Goal: Book appointment/travel/reservation

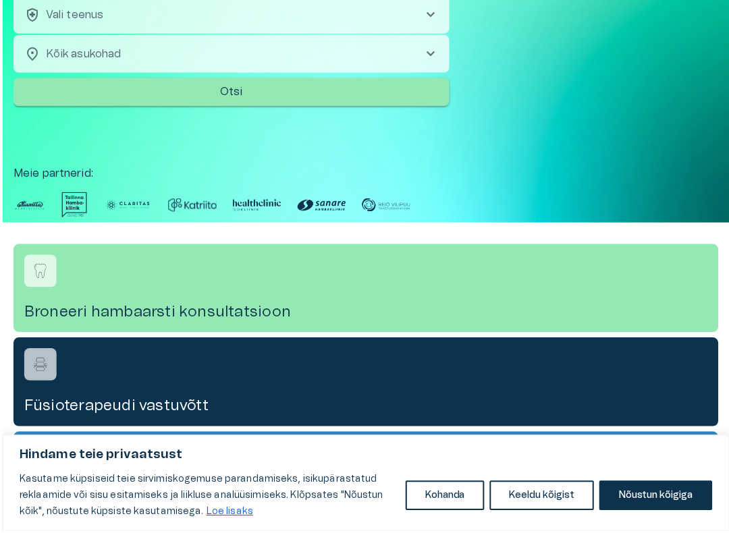
scroll to position [184, 0]
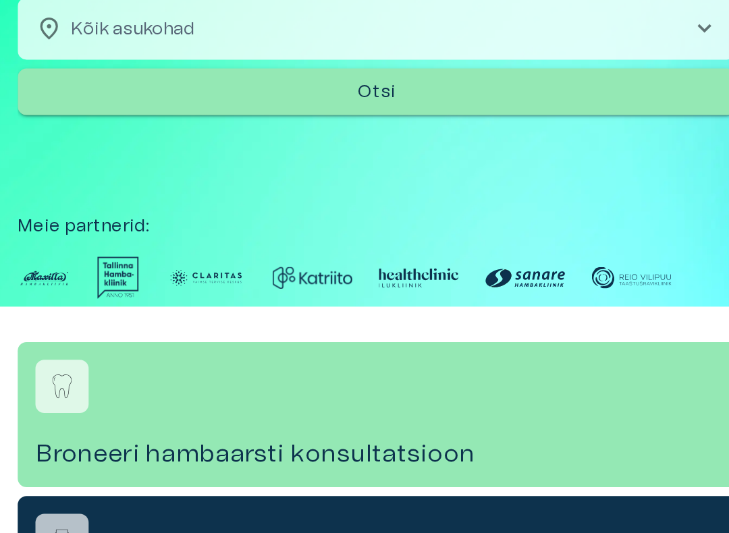
click at [24, 208] on img at bounding box center [27, 221] width 32 height 26
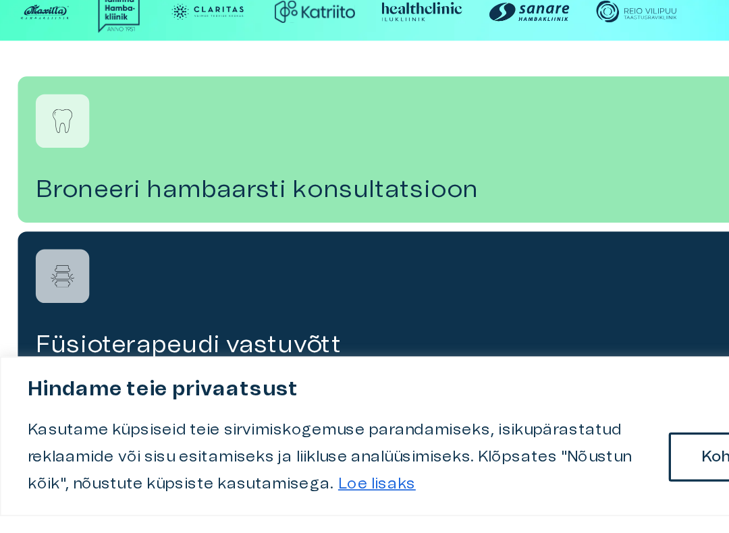
scroll to position [177, 0]
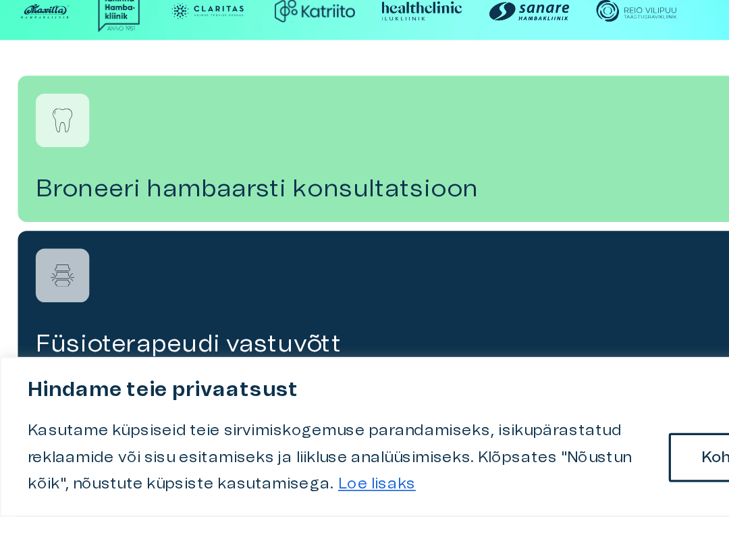
click at [58, 326] on h4 "Broneeri hambaarsti konsultatsioon" at bounding box center [365, 335] width 686 height 18
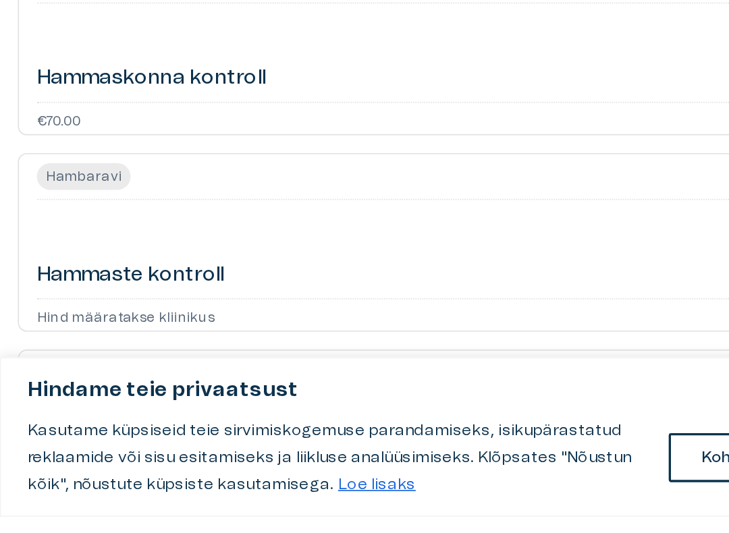
scroll to position [623, 0]
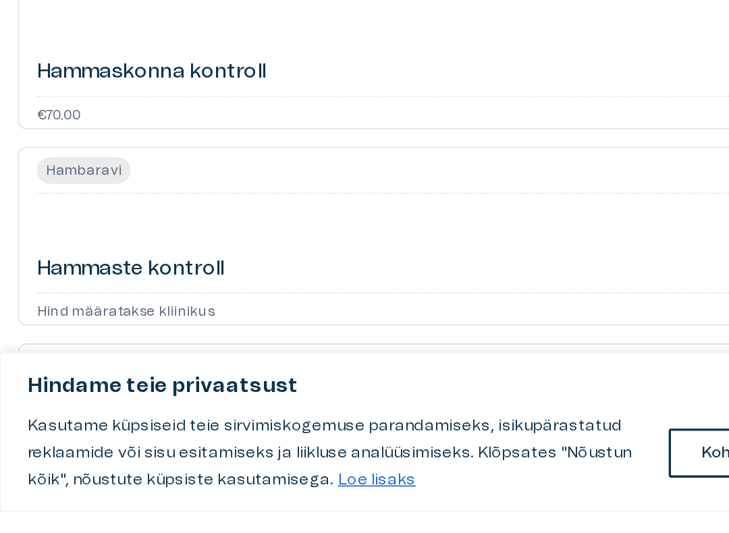
click at [61, 259] on h6 "Hammaskonna kontroll" at bounding box center [91, 267] width 139 height 17
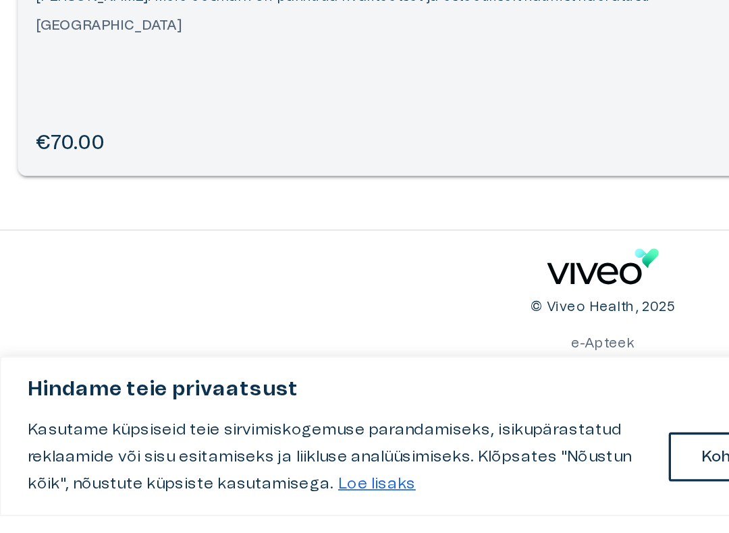
scroll to position [435, 0]
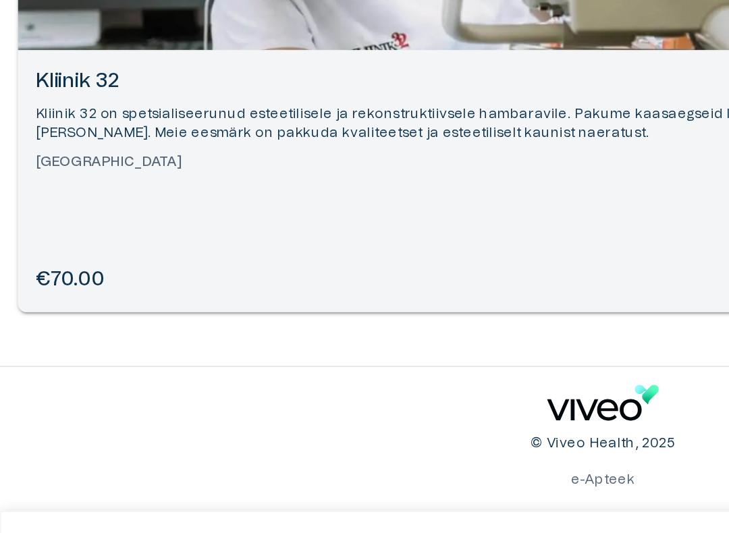
click at [28, 158] on div "Kliinik 32 Kliinik 32 on spetsialiseerunud esteetilisele ja rekonstruktiivsele …" at bounding box center [364, 237] width 707 height 159
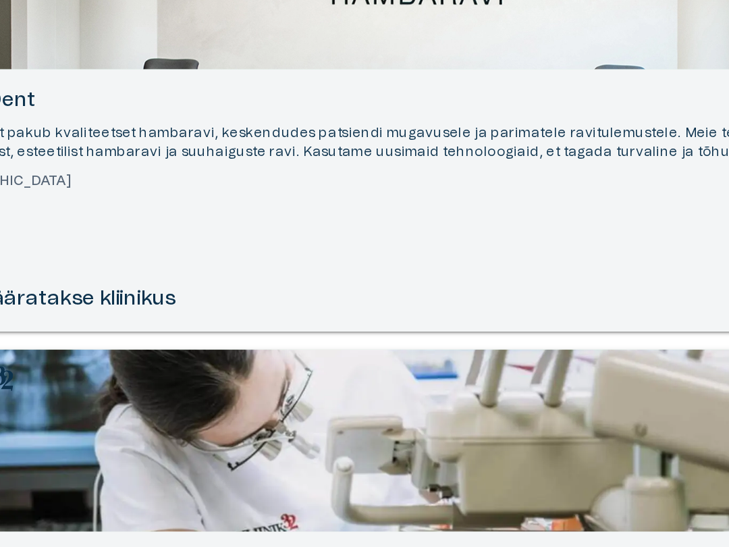
scroll to position [264, 0]
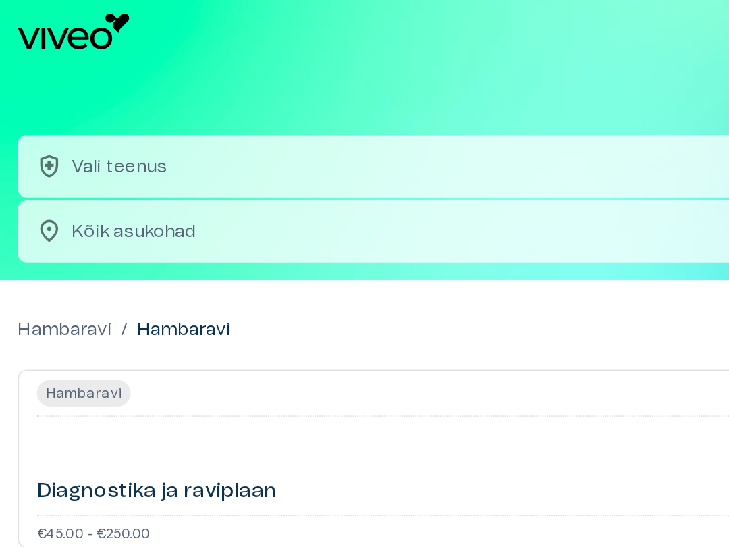
click at [80, 101] on p "Vali teenus" at bounding box center [72, 100] width 58 height 16
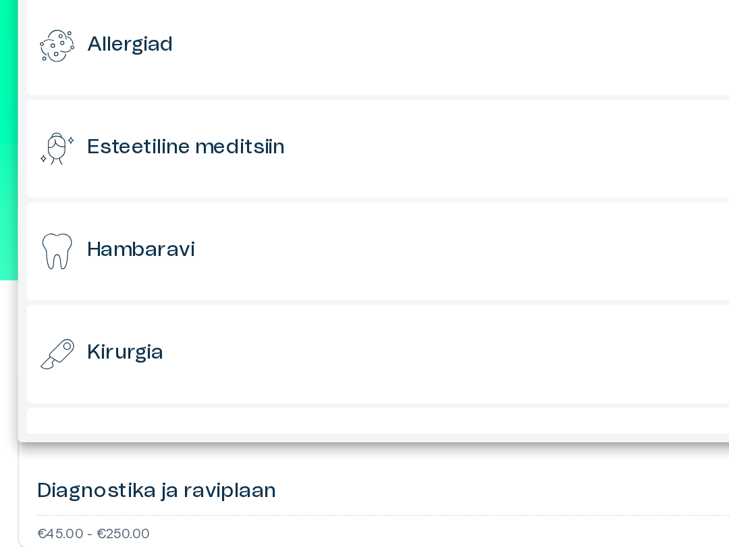
scroll to position [43, 0]
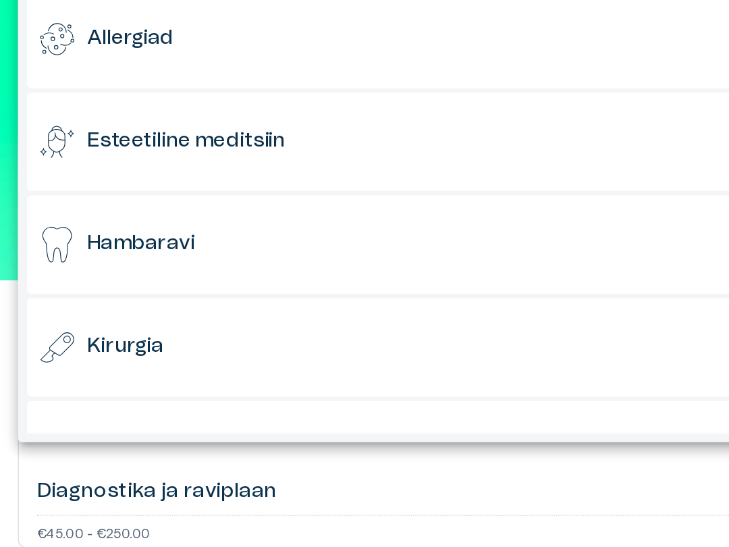
click at [26, 114] on div "Esteetiline meditsiin" at bounding box center [363, 85] width 694 height 59
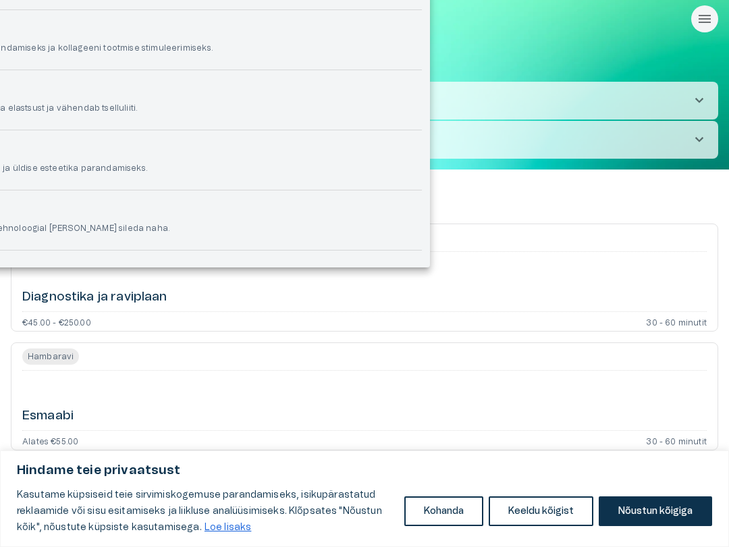
scroll to position [298, 0]
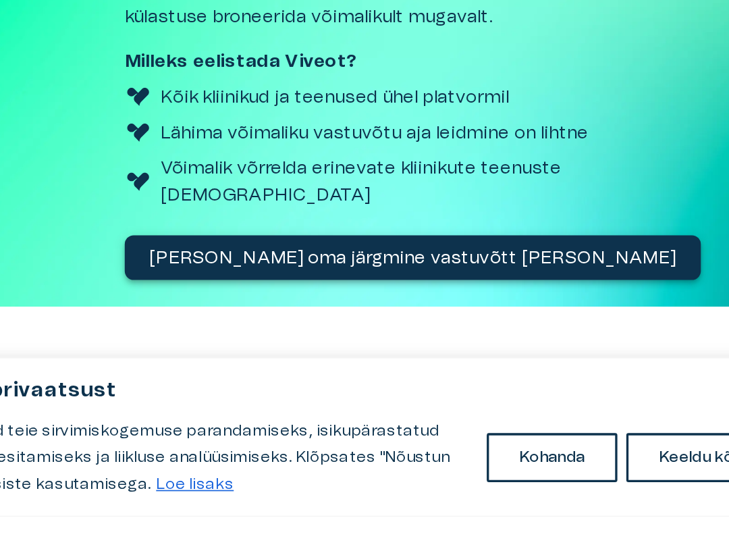
scroll to position [607, 0]
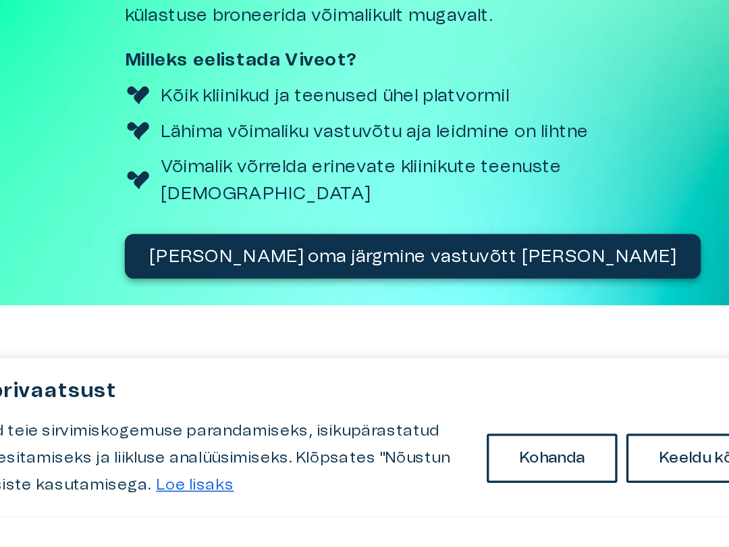
click at [200, 381] on p "Broneeri oma järgmine vastuvõtt täna" at bounding box center [359, 389] width 318 height 16
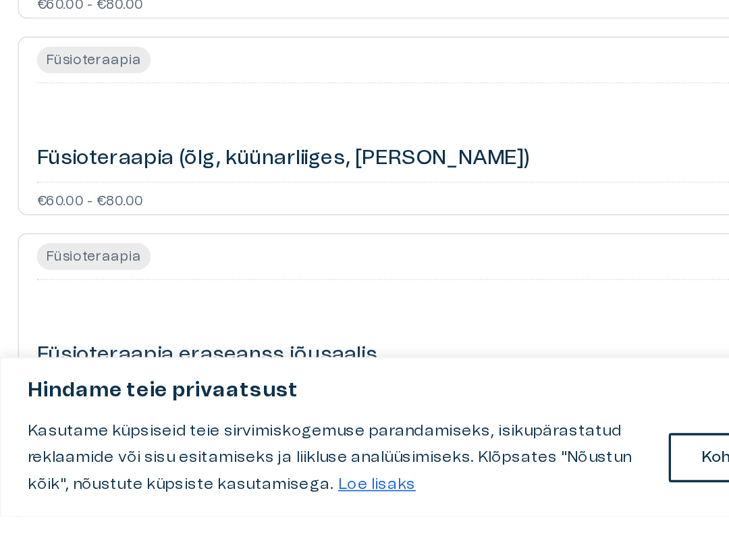
scroll to position [1243, 0]
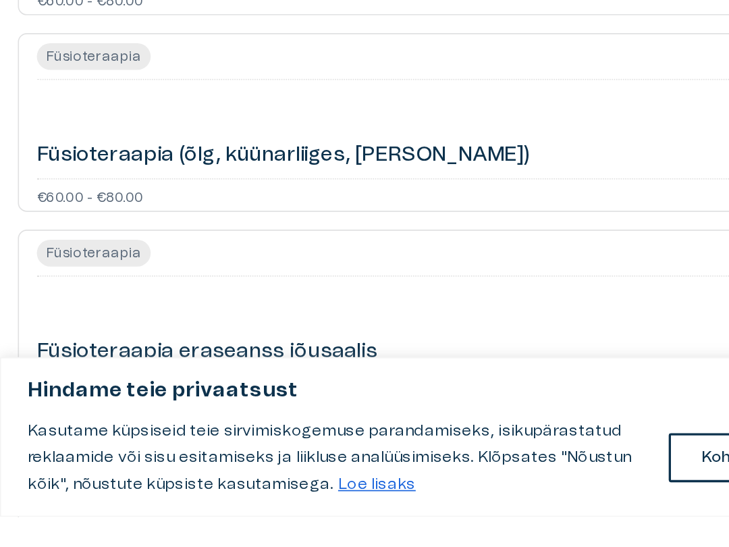
click at [52, 320] on h6 "Füsioteraapia (õlg, küünarliiges, ranne)" at bounding box center [171, 328] width 298 height 17
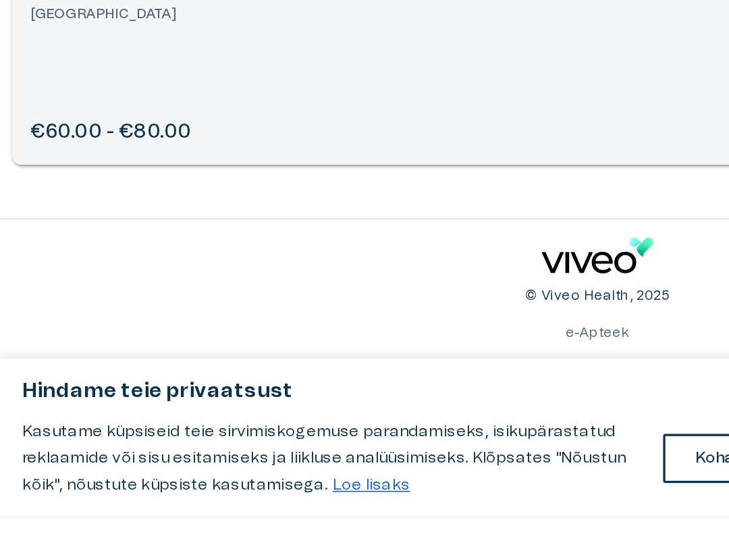
scroll to position [142, 0]
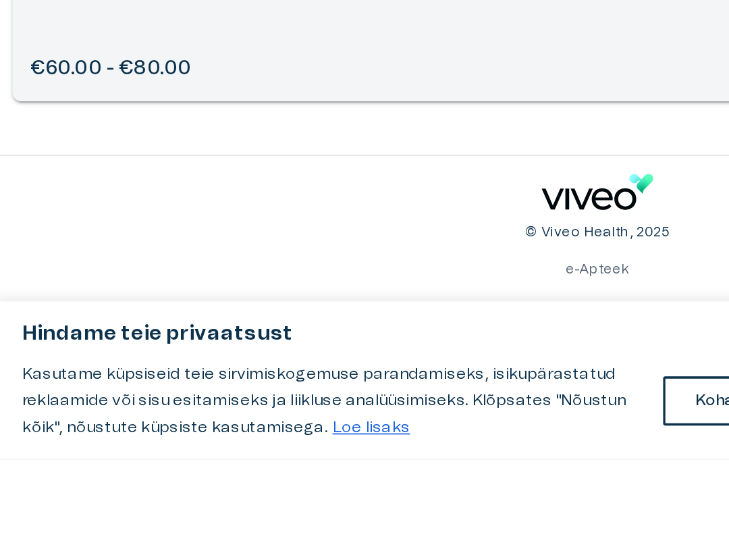
click at [406, 426] on div "e-Apteek KKK Privaatsuspoliitika Kasutustingimused Lisa oma kliinik Viveosse" at bounding box center [363, 481] width 215 height 111
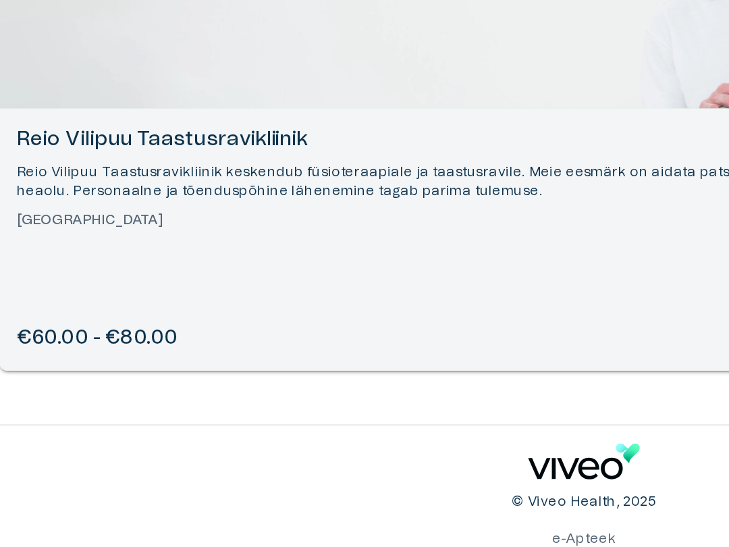
click at [51, 182] on h6 "Reio Vilipuu Taastusravikliinik" at bounding box center [365, 190] width 686 height 17
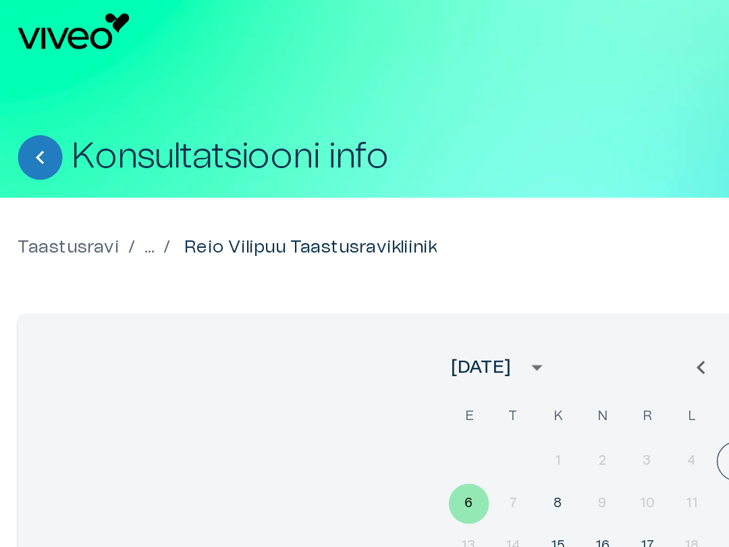
click at [56, 148] on p "Taastusravi" at bounding box center [41, 149] width 61 height 16
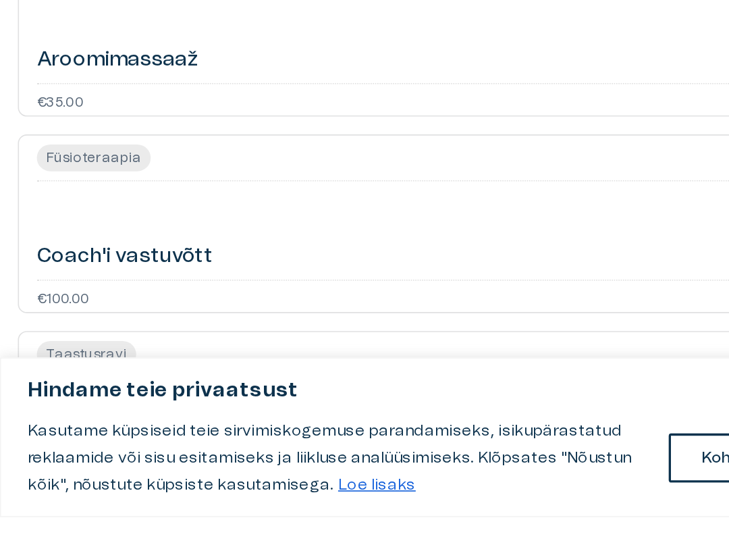
scroll to position [742, 0]
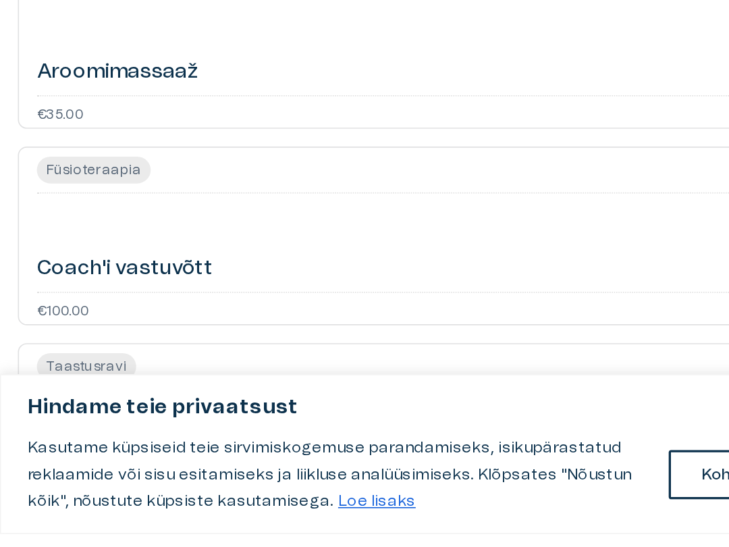
click at [62, 259] on h6 "Aroomimassaaž" at bounding box center [71, 267] width 98 height 17
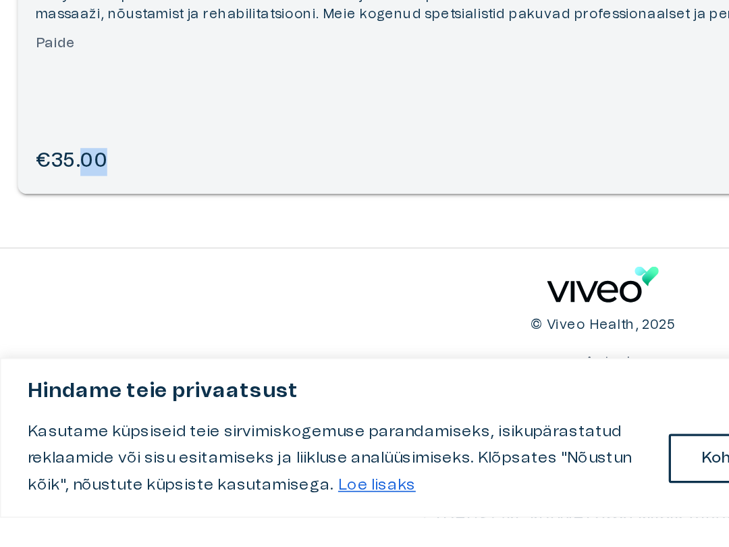
scroll to position [142, 0]
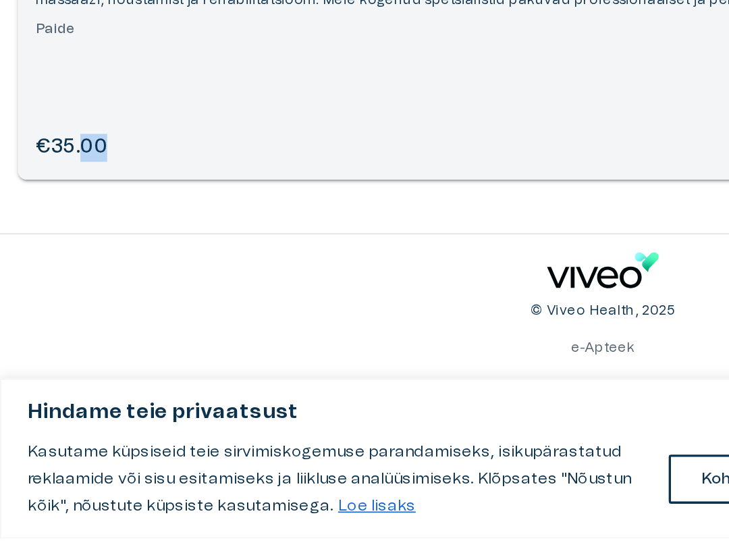
click at [45, 302] on h6 "€35.00" at bounding box center [43, 310] width 43 height 17
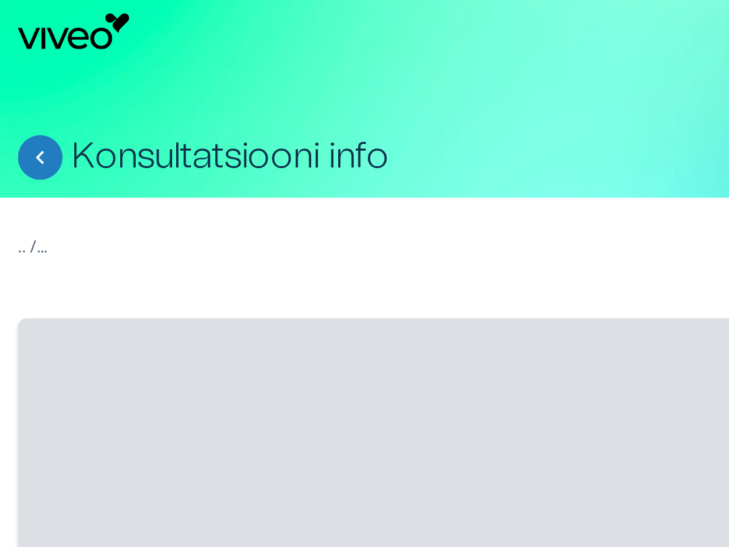
click at [45, 57] on div "Konsultatsiooni info" at bounding box center [364, 79] width 707 height 82
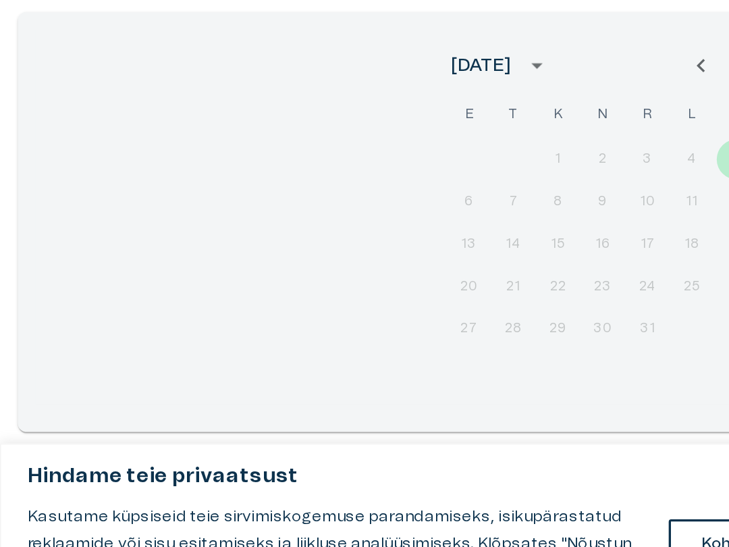
click at [308, 292] on div "6 7 8 9 10 11 12" at bounding box center [364, 304] width 216 height 24
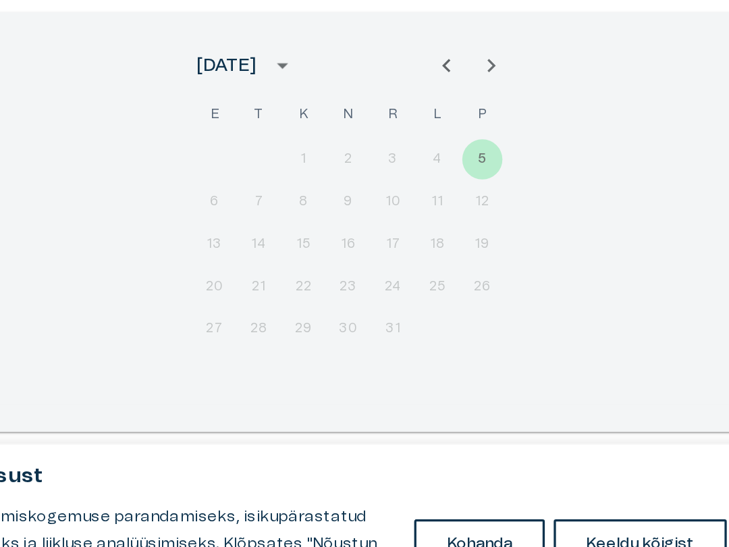
click at [256, 292] on div "6 7 8 9 10 11 12" at bounding box center [364, 304] width 216 height 24
click at [256, 318] on div "13 14 15 16 17 18 19" at bounding box center [364, 330] width 216 height 24
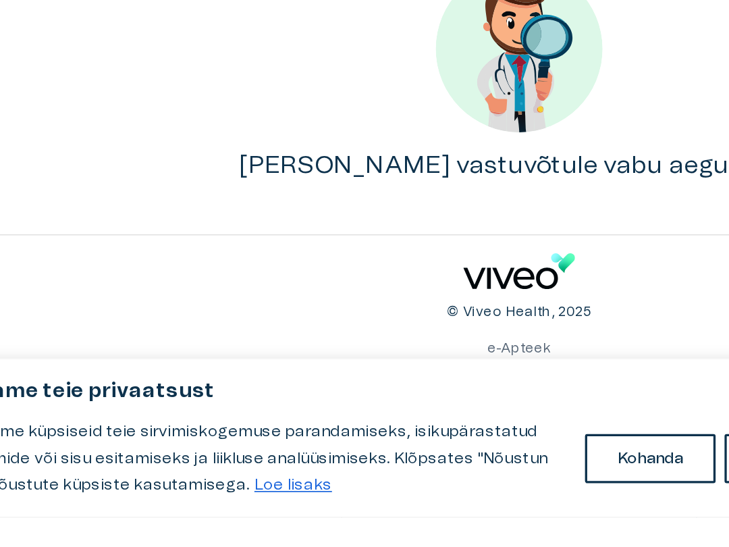
scroll to position [260, 0]
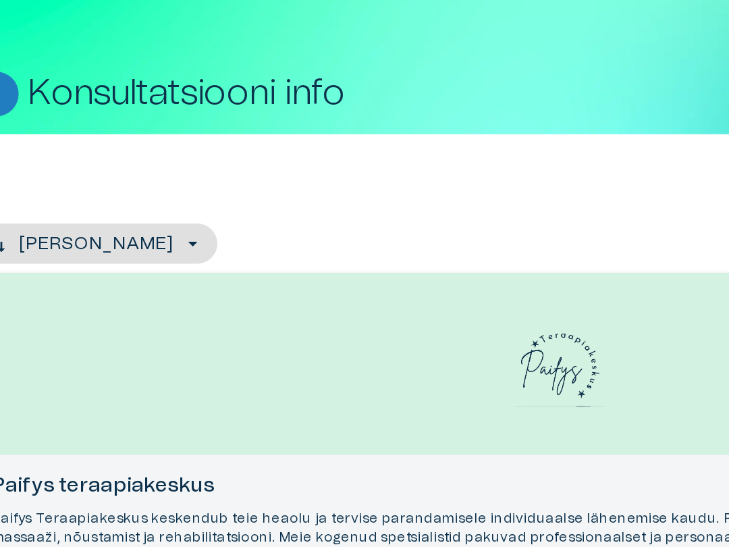
scroll to position [128, 0]
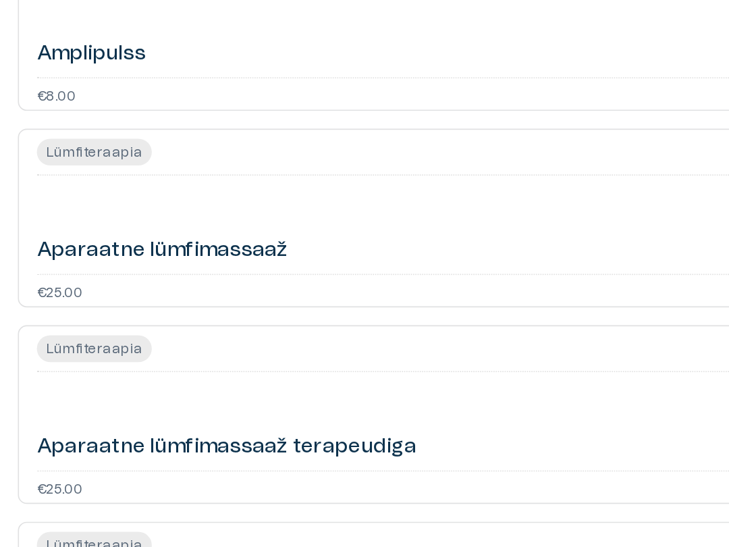
scroll to position [219, 0]
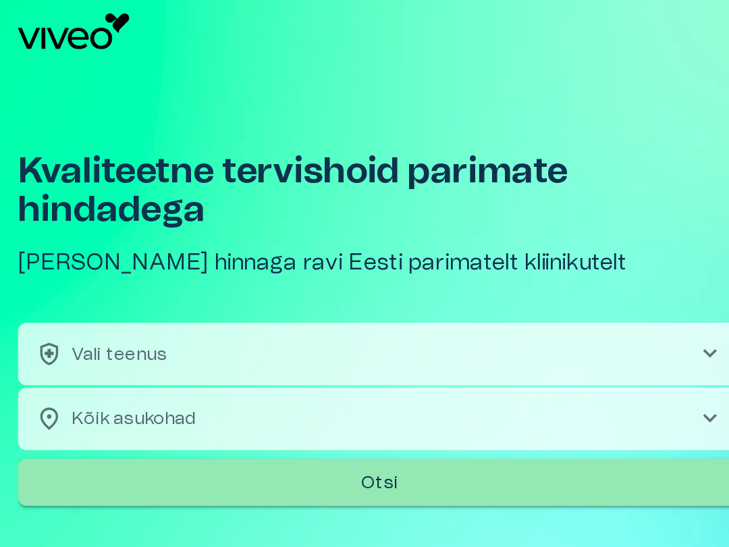
scroll to position [607, 0]
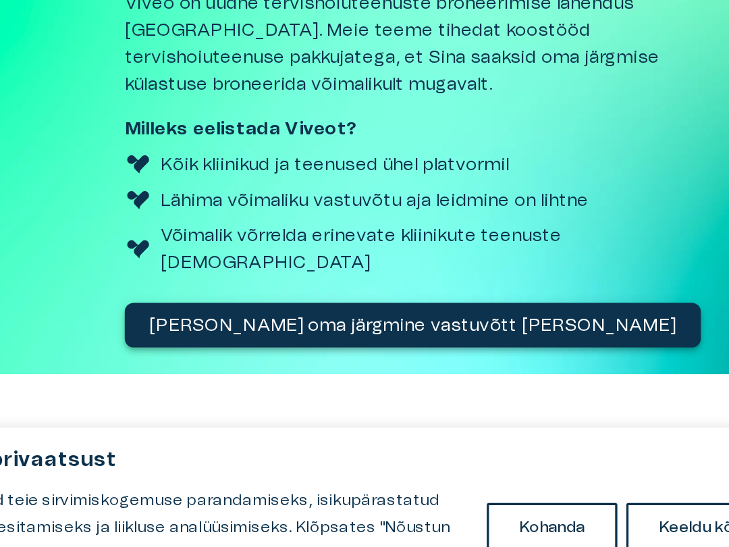
click at [200, 381] on p "Broneeri oma järgmine vastuvõtt täna" at bounding box center [359, 389] width 318 height 16
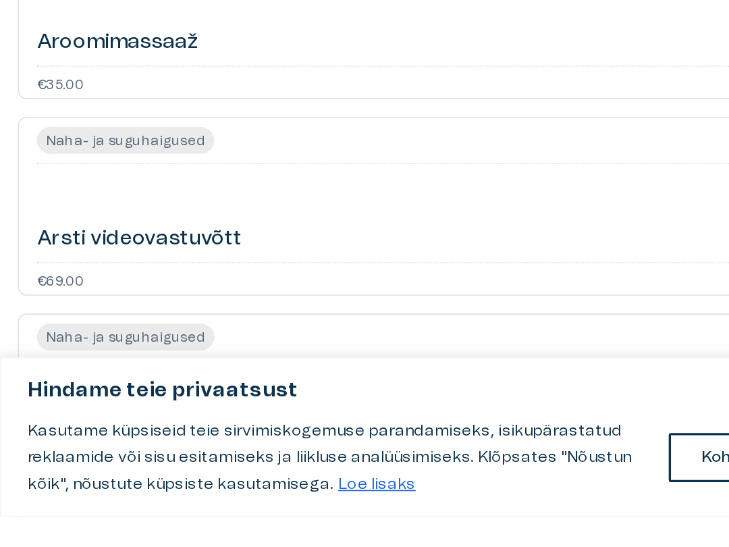
scroll to position [125, 0]
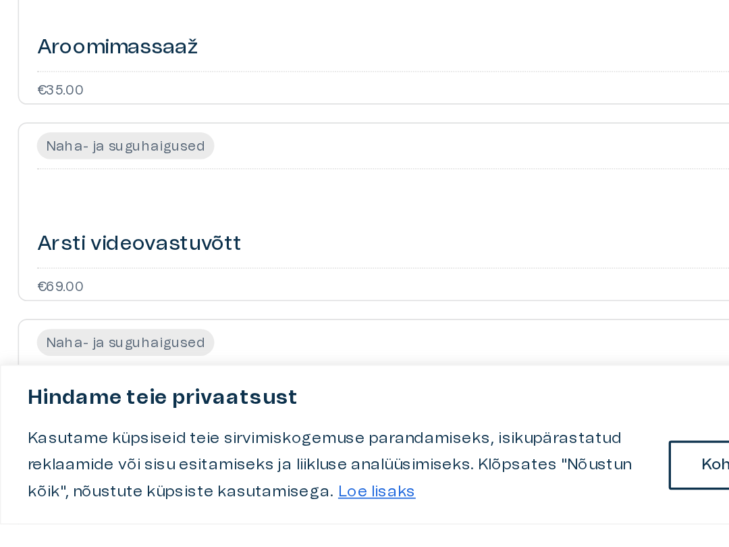
click at [57, 250] on h6 "Aroomimassaaž" at bounding box center [71, 258] width 98 height 17
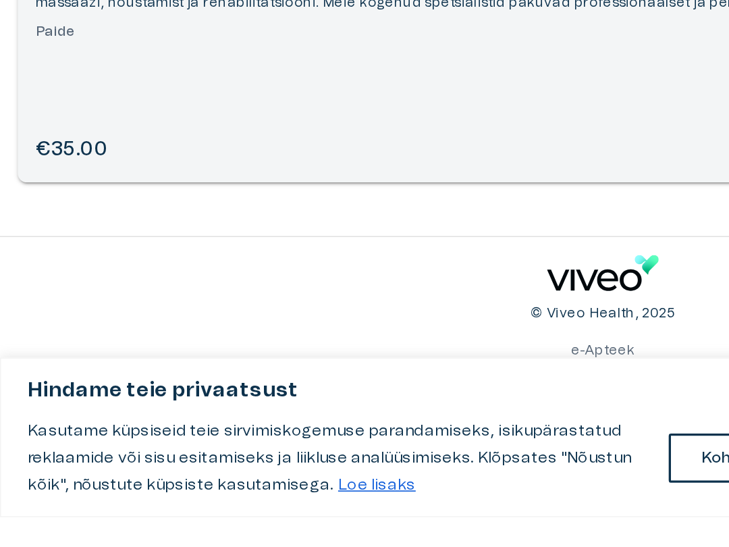
scroll to position [142, 0]
